Goal: Task Accomplishment & Management: Manage account settings

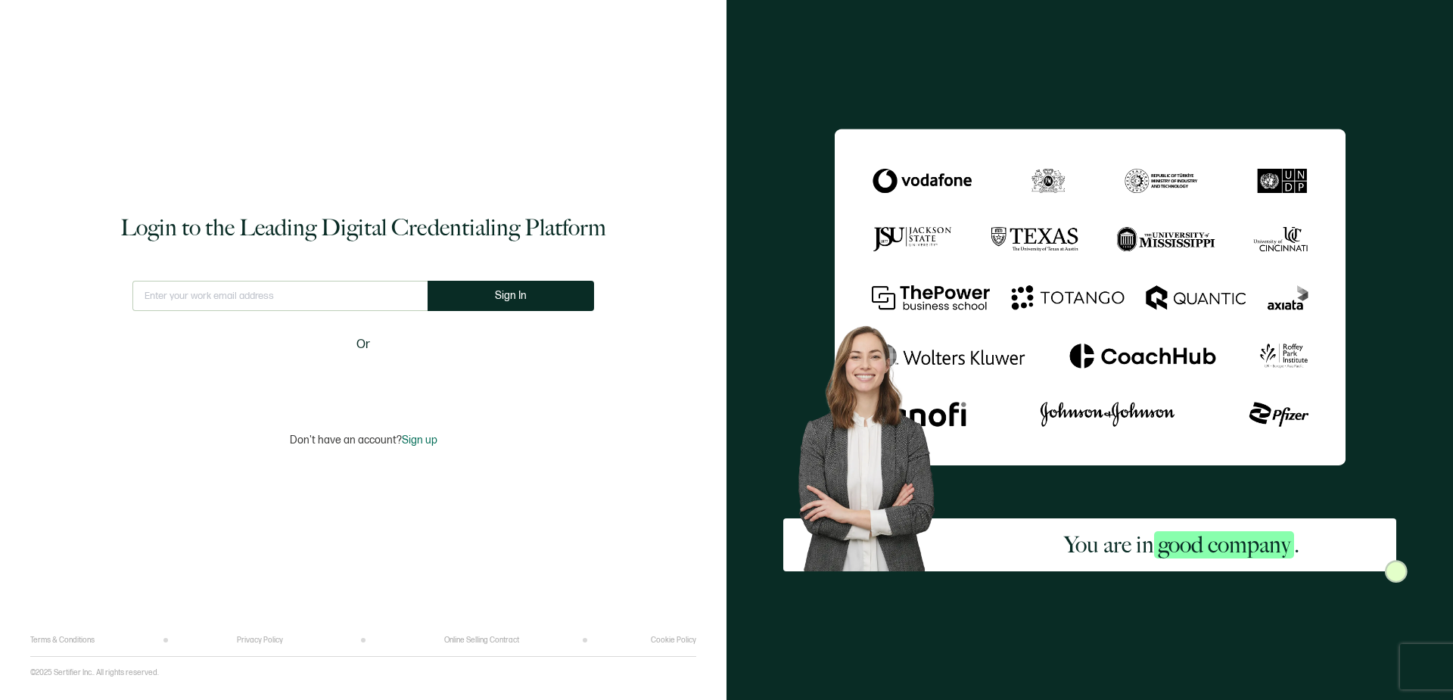
click at [313, 293] on input "text" at bounding box center [279, 296] width 295 height 30
type input "[PERSON_NAME][EMAIL_ADDRESS][DOMAIN_NAME]"
click at [492, 302] on button "Sign In" at bounding box center [511, 296] width 166 height 30
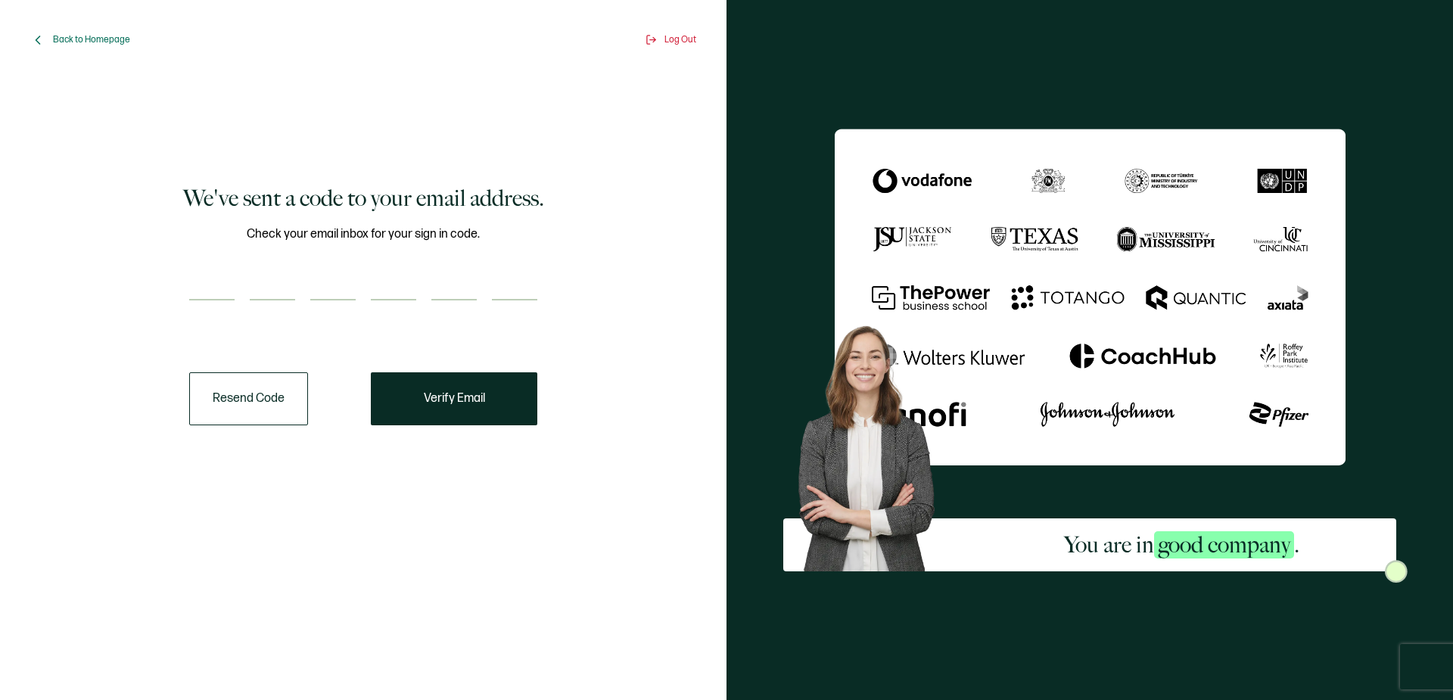
click at [220, 282] on input "number" at bounding box center [211, 285] width 45 height 30
type input "9"
type input "8"
type input "7"
type input "5"
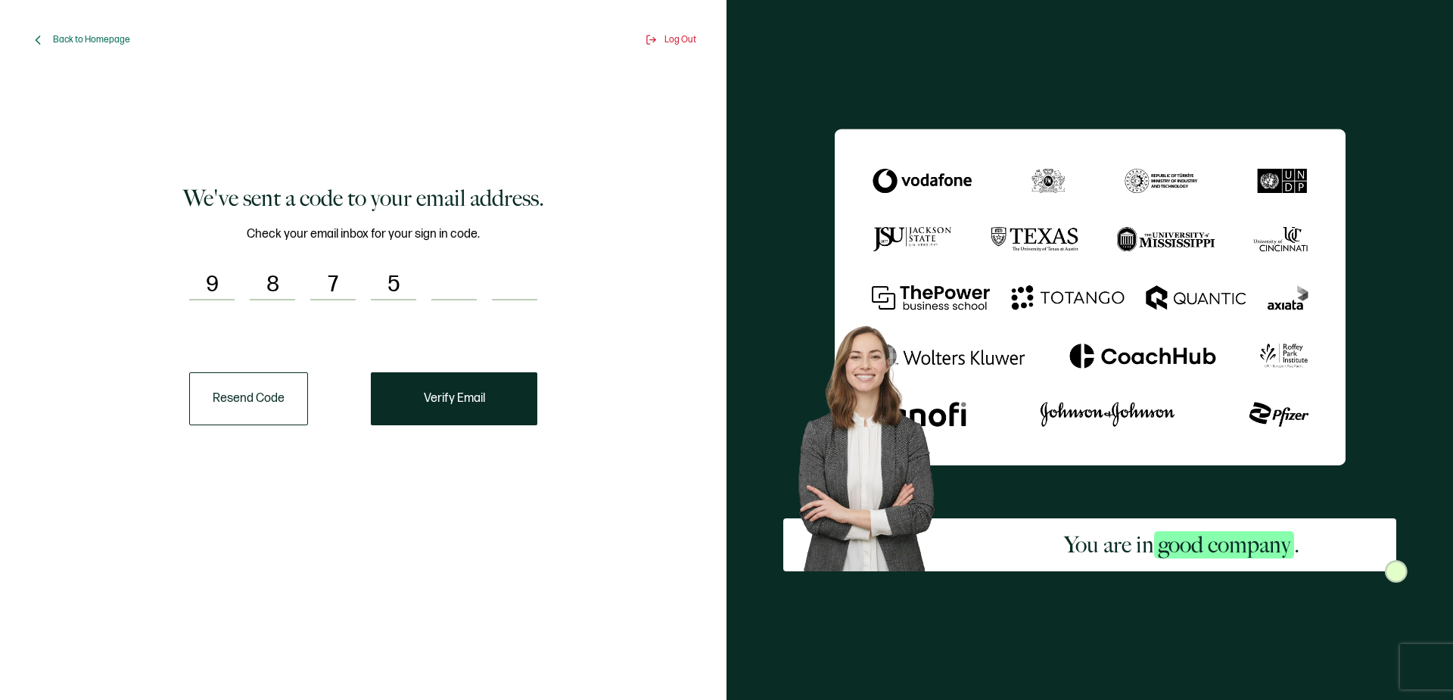
type input "6"
type input "9"
